Goal: Find specific page/section: Find specific page/section

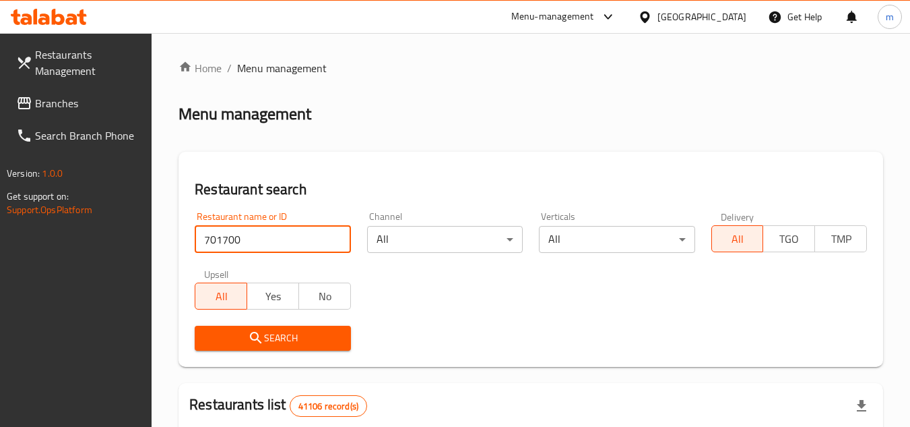
type input "701700"
click at [266, 338] on span "Search" at bounding box center [273, 337] width 134 height 17
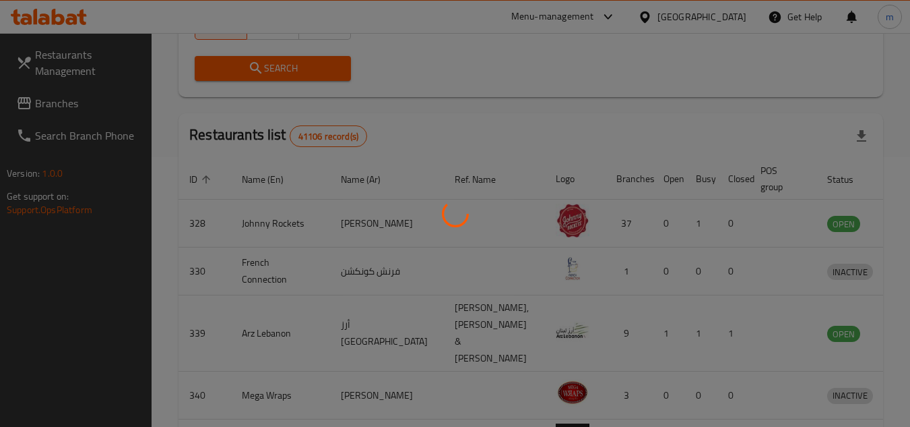
scroll to position [175, 0]
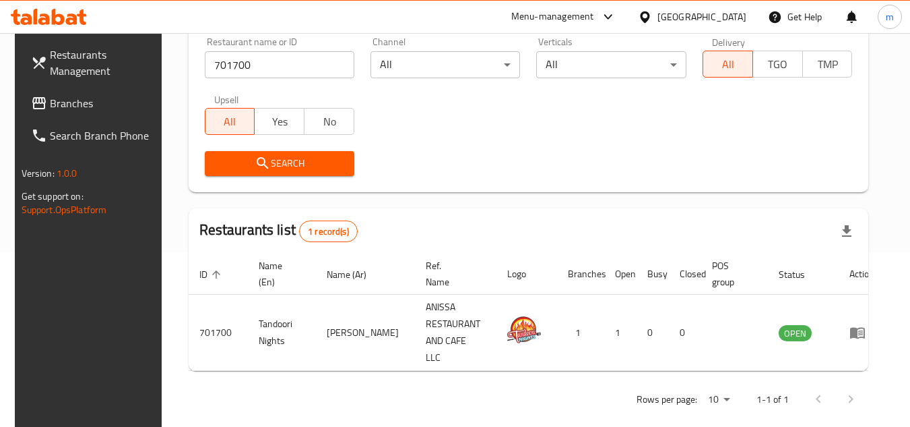
click at [51, 98] on span "Branches" at bounding box center [103, 103] width 106 height 16
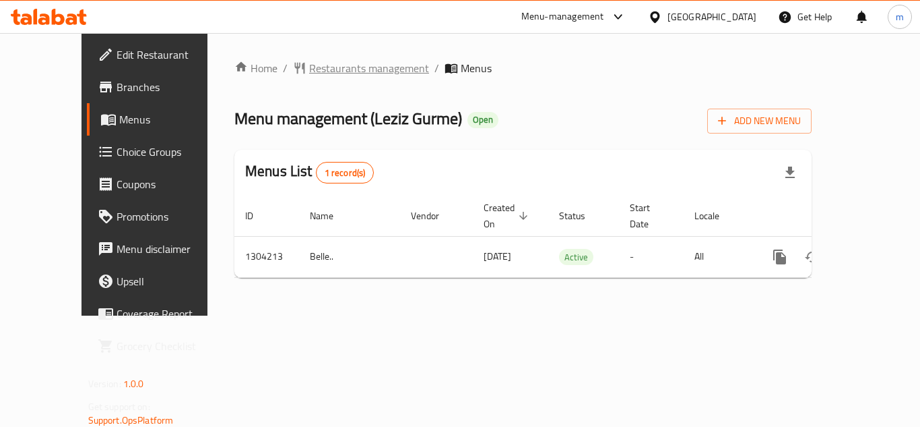
click at [345, 68] on span "Restaurants management" at bounding box center [369, 68] width 120 height 16
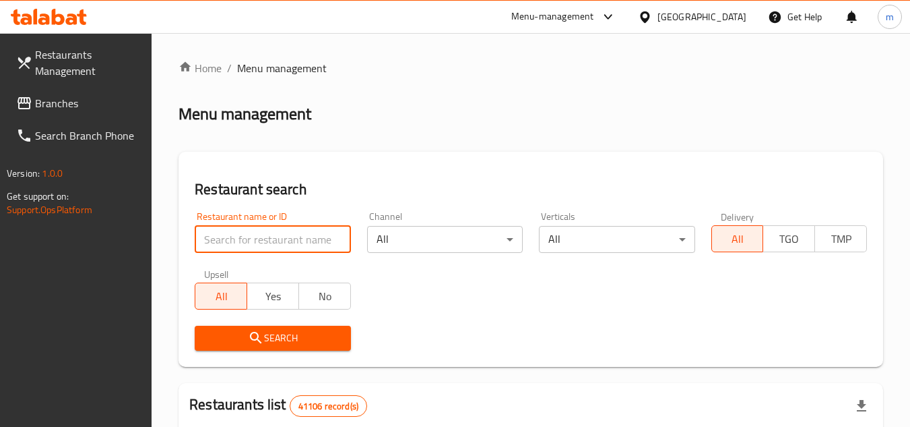
click at [226, 236] on input "search" at bounding box center [273, 239] width 156 height 27
paste input "703111"
type input "703111"
click at [246, 328] on button "Search" at bounding box center [273, 337] width 156 height 25
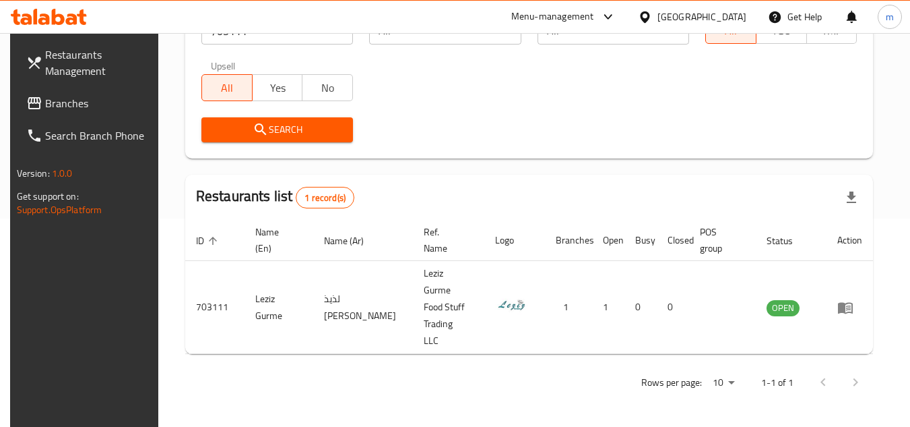
scroll to position [163, 0]
